Goal: Transaction & Acquisition: Purchase product/service

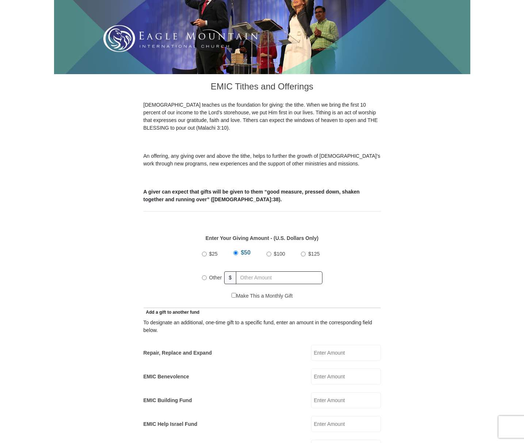
scroll to position [131, 0]
drag, startPoint x: 204, startPoint y: 247, endPoint x: 188, endPoint y: 251, distance: 16.4
click at [203, 252] on input "$25" at bounding box center [204, 254] width 5 height 5
radio input "true"
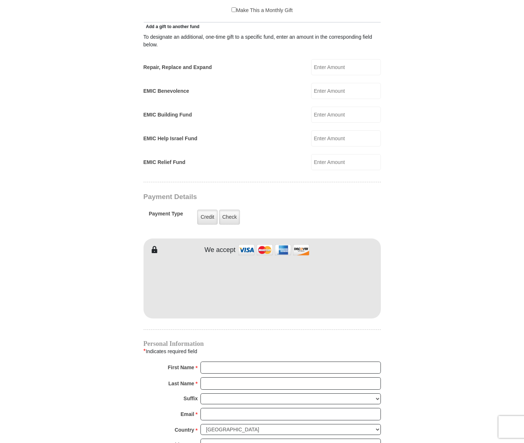
scroll to position [417, 0]
click at [206, 210] on label "Credit" at bounding box center [207, 217] width 20 height 15
click at [0, 0] on input "Credit" at bounding box center [0, 0] width 0 height 0
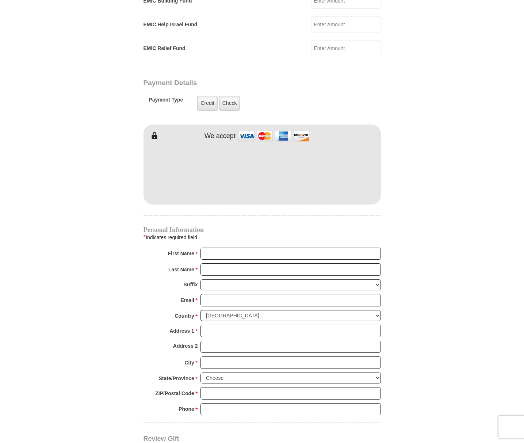
scroll to position [531, 0]
click at [371, 247] on input "First Name *" at bounding box center [291, 253] width 181 height 12
type input "[PERSON_NAME]"
type input "[EMAIL_ADDRESS][DOMAIN_NAME]"
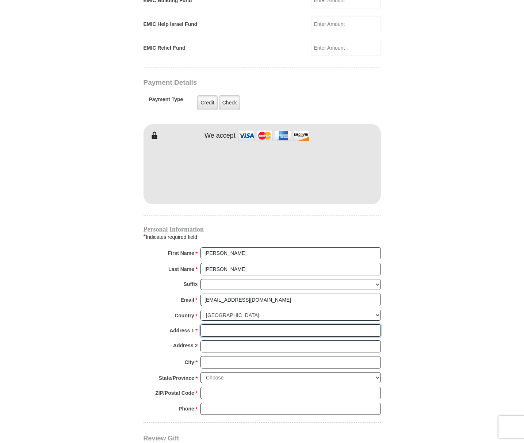
type input "[STREET_ADDRESS]"
type input "[GEOGRAPHIC_DATA]"
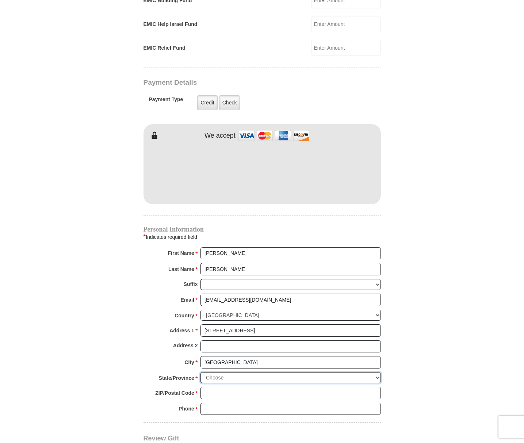
select select "NM"
type input "87402"
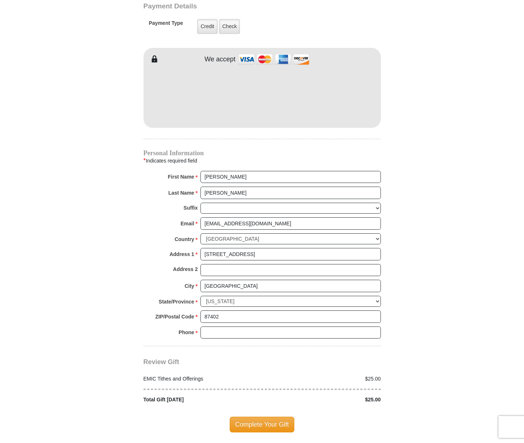
scroll to position [616, 0]
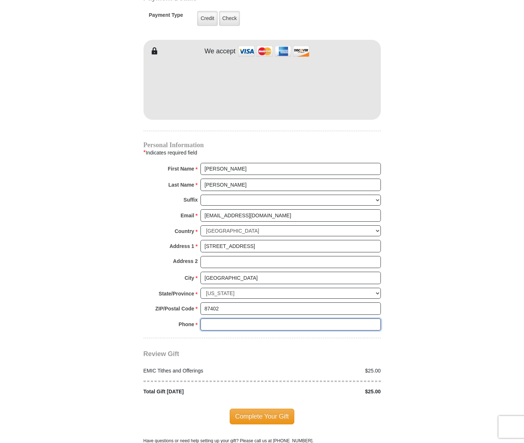
drag, startPoint x: 213, startPoint y: 307, endPoint x: 140, endPoint y: 308, distance: 73.1
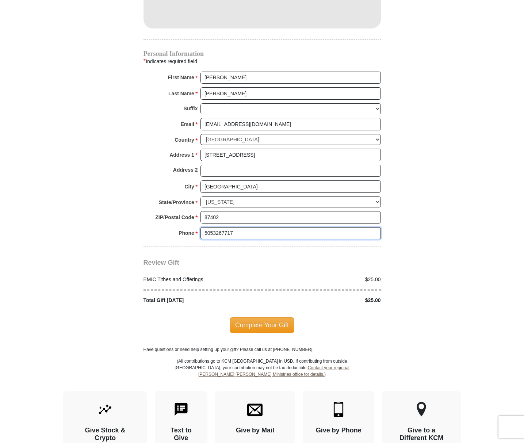
scroll to position [708, 0]
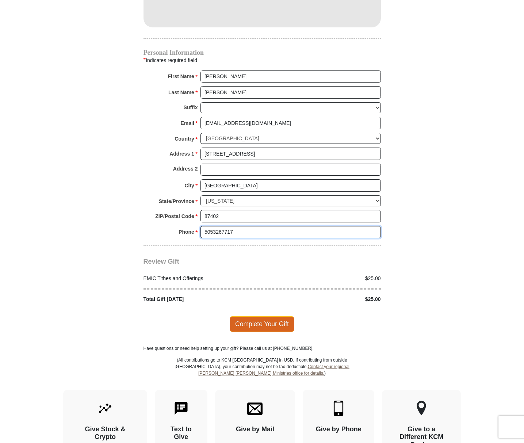
type input "5053267717"
click at [262, 316] on span "Complete Your Gift" at bounding box center [262, 323] width 65 height 15
